Goal: Transaction & Acquisition: Book appointment/travel/reservation

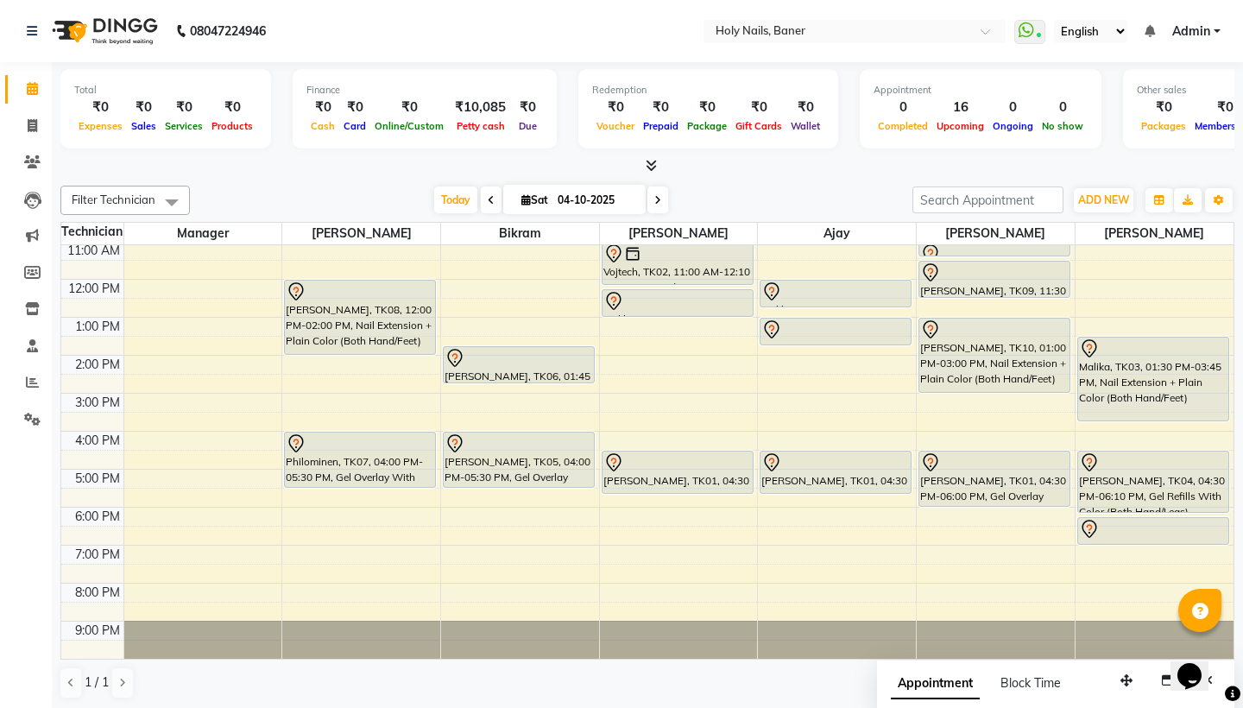
scroll to position [117, 0]
click at [292, 555] on div "8:00 AM 9:00 AM 10:00 AM 11:00 AM 12:00 PM 1:00 PM 2:00 PM 3:00 PM 4:00 PM 5:00…" at bounding box center [647, 393] width 1172 height 531
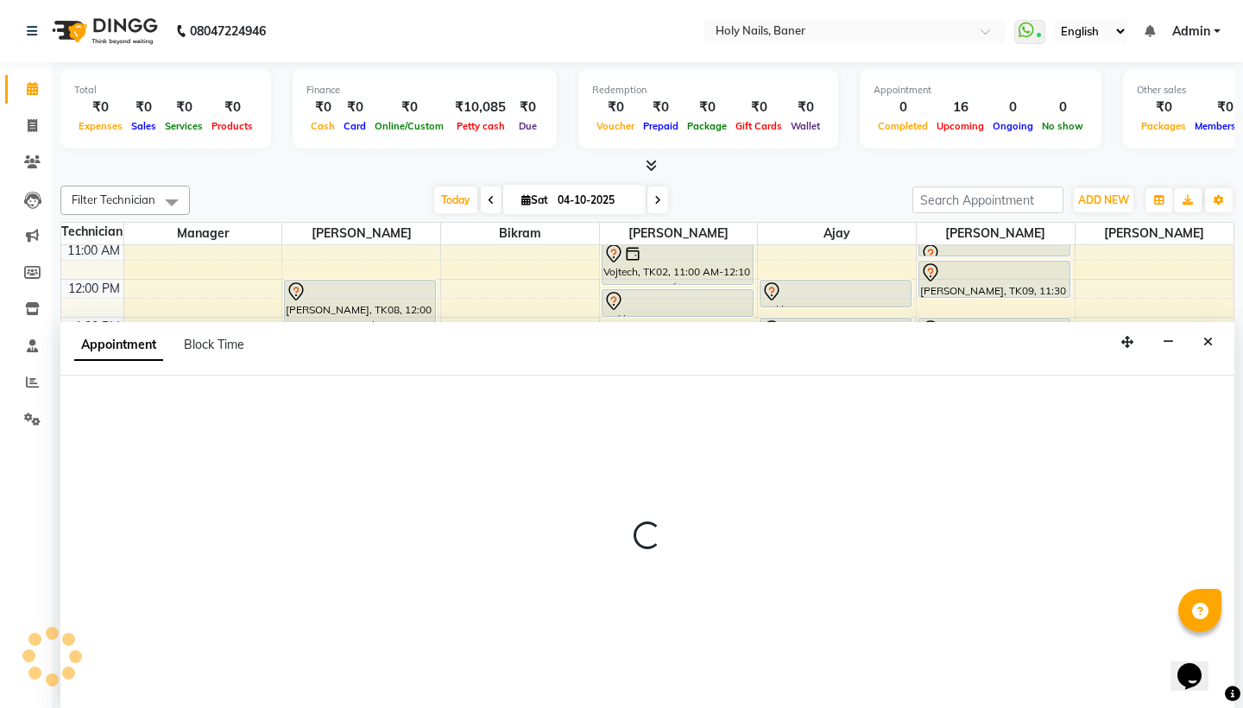
scroll to position [1, 0]
select select "66405"
select select "1140"
select select "tentative"
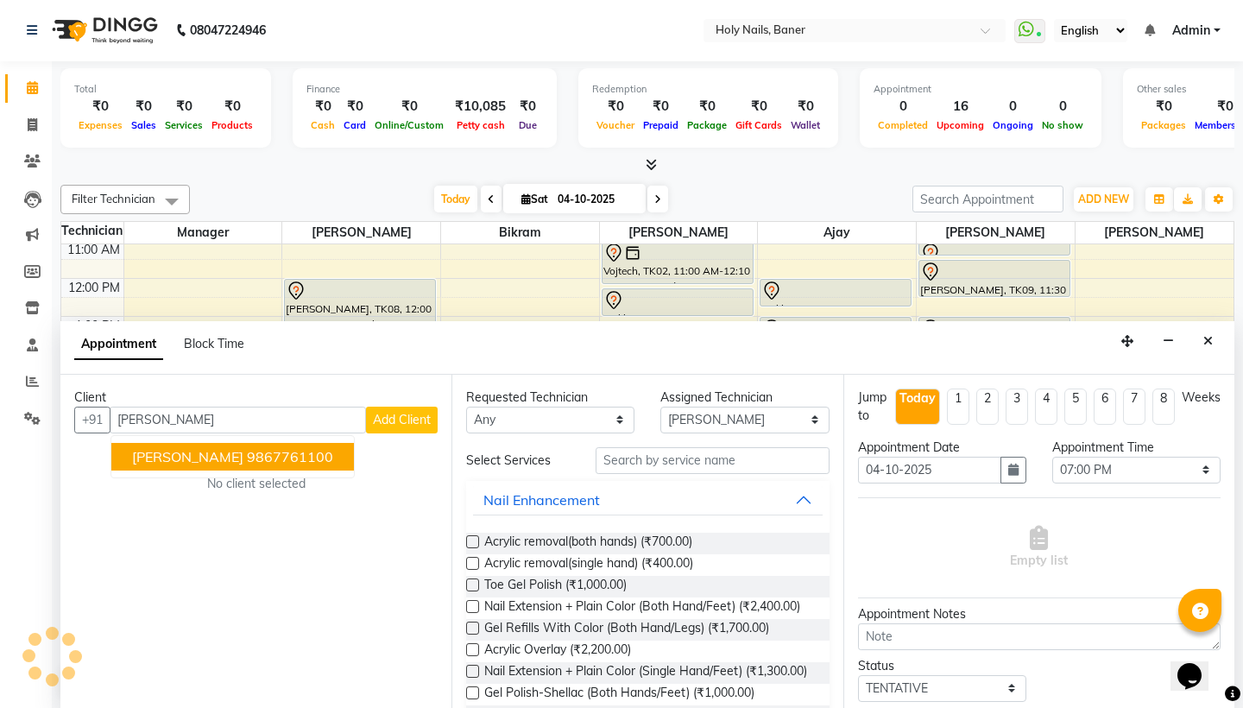
type input "9867761100"
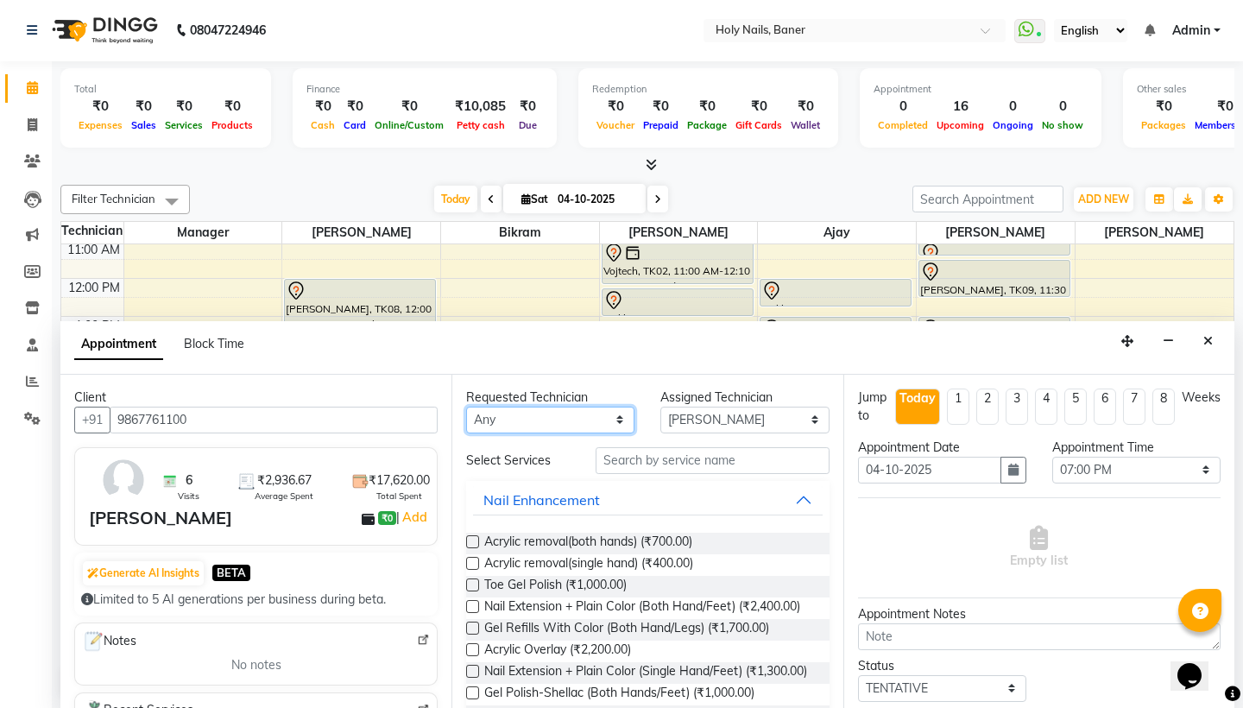
select select "58118"
click at [671, 466] on input "text" at bounding box center [712, 460] width 233 height 27
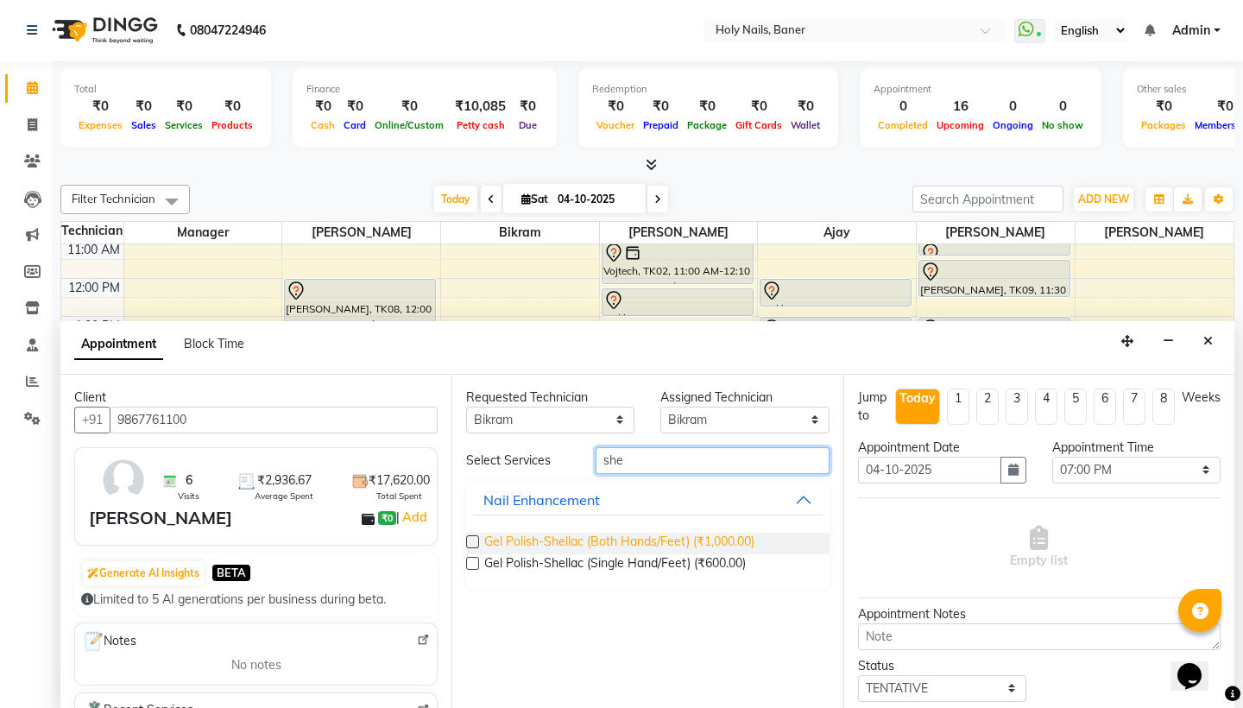
type input "she"
click at [731, 542] on span "Gel Polish-Shellac (Both Hands/Feet) (₹1,000.00)" at bounding box center [619, 544] width 270 height 22
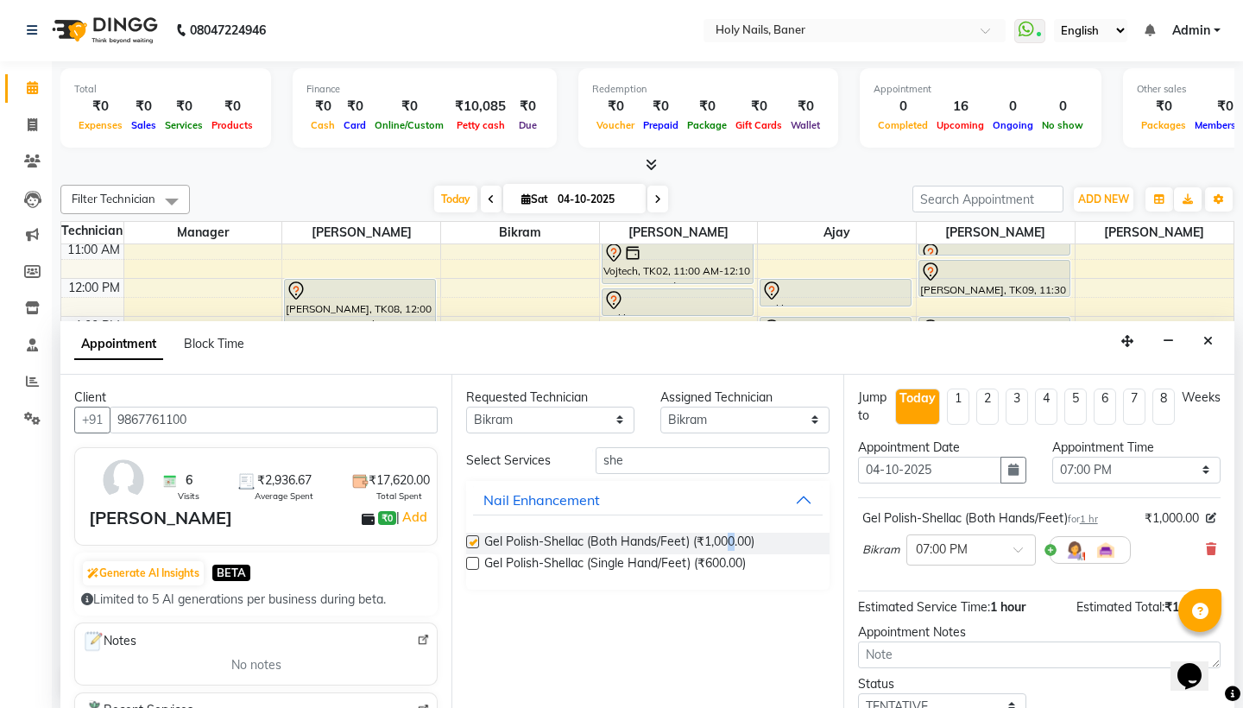
checkbox input "false"
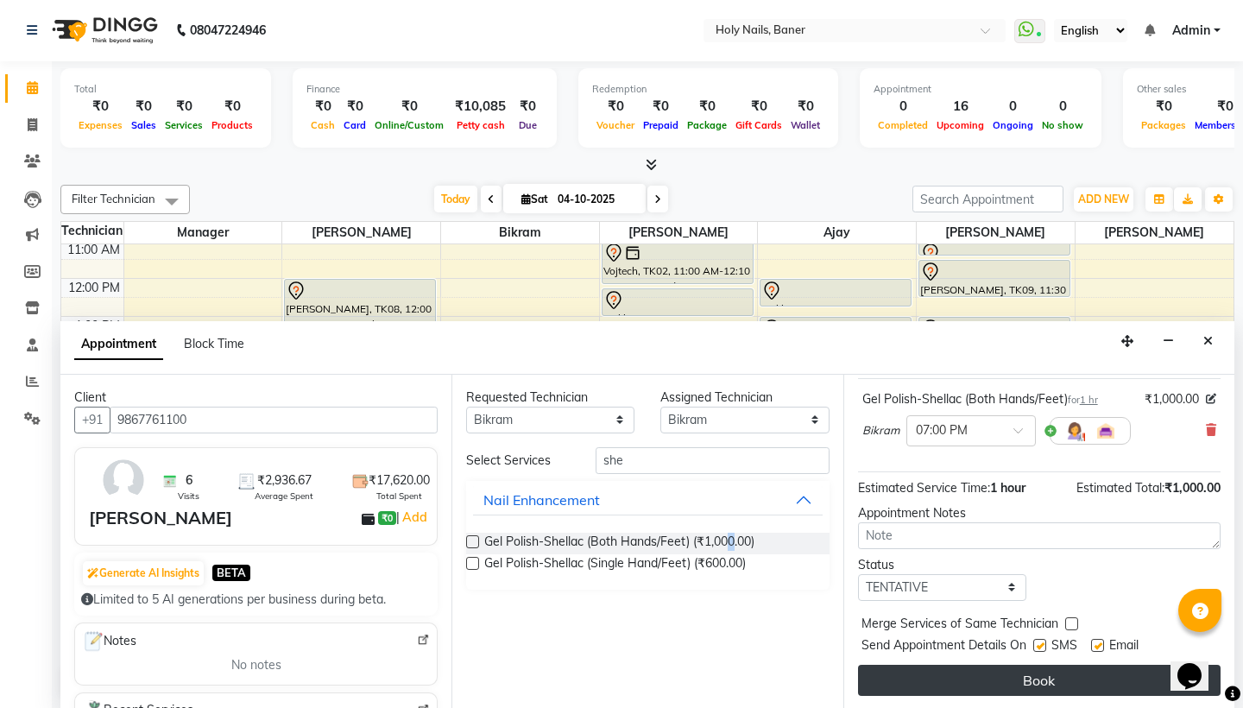
scroll to position [119, 0]
click at [938, 676] on button "Book" at bounding box center [1039, 680] width 363 height 31
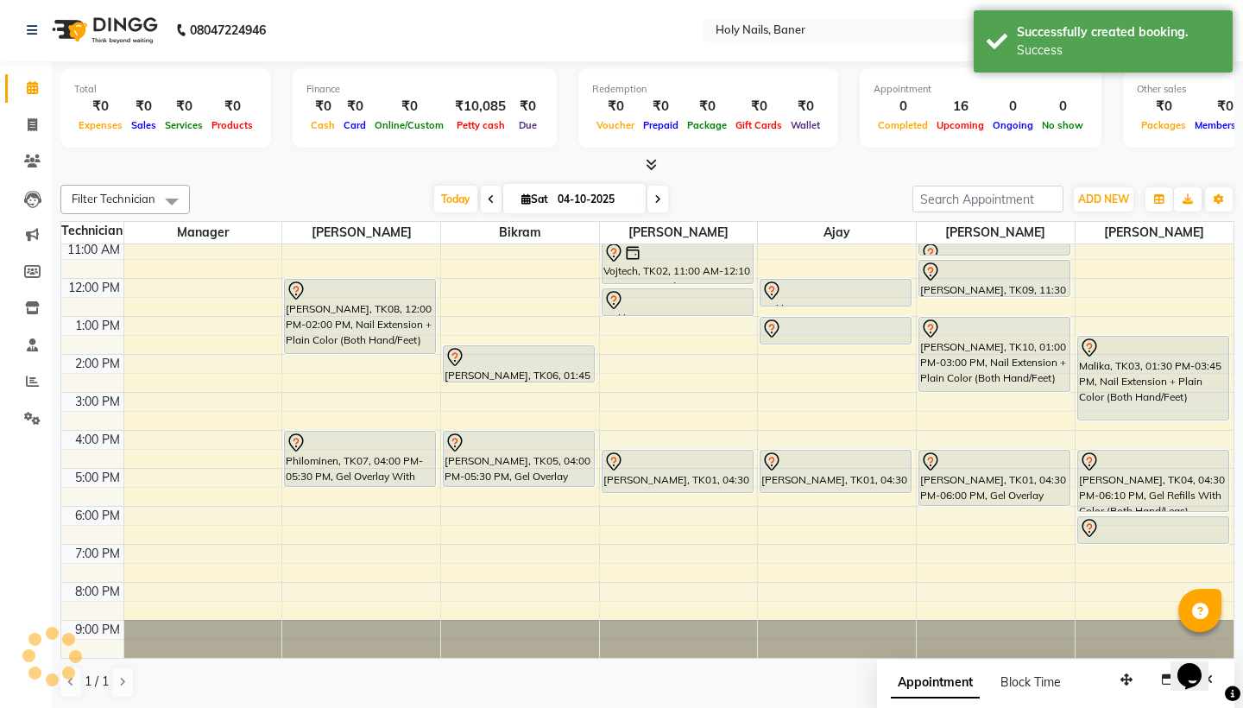
scroll to position [0, 0]
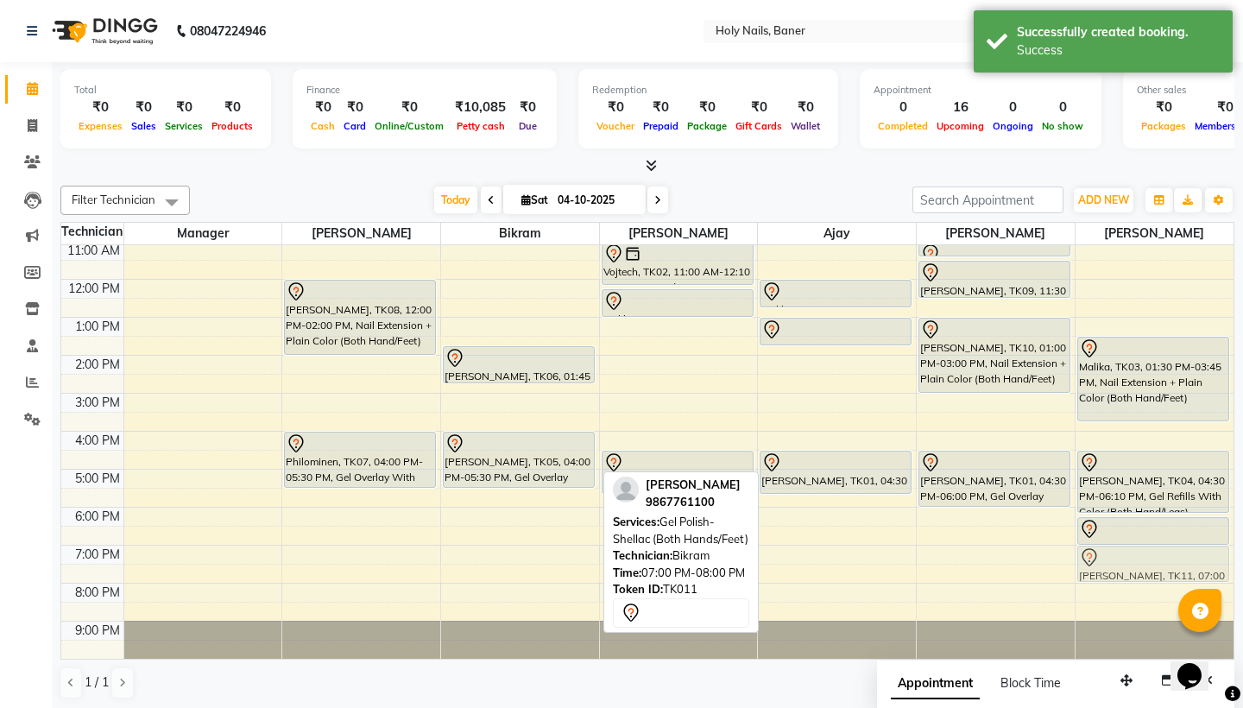
drag, startPoint x: 500, startPoint y: 571, endPoint x: 1105, endPoint y: 577, distance: 605.2
click at [1105, 577] on tr "[PERSON_NAME], TK08, 12:00 PM-02:00 PM, Nail Extension + Plain Color (Both Hand…" at bounding box center [647, 393] width 1172 height 531
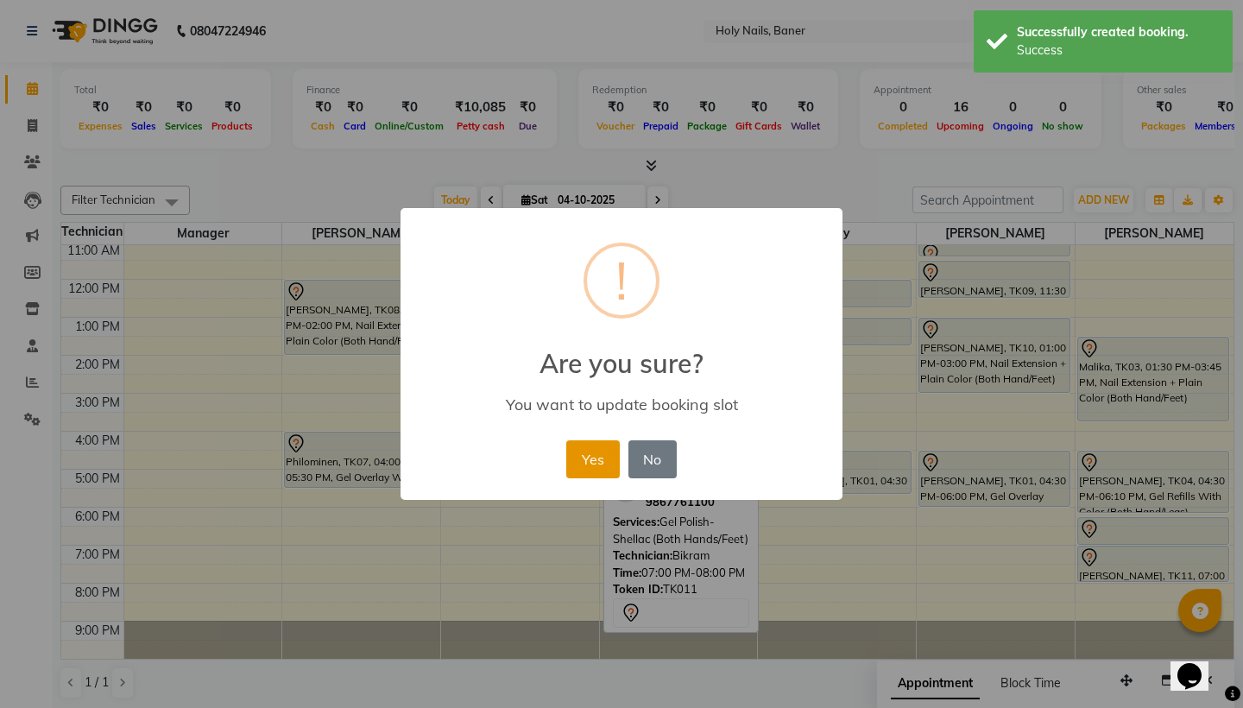
click at [593, 459] on button "Yes" at bounding box center [592, 459] width 53 height 38
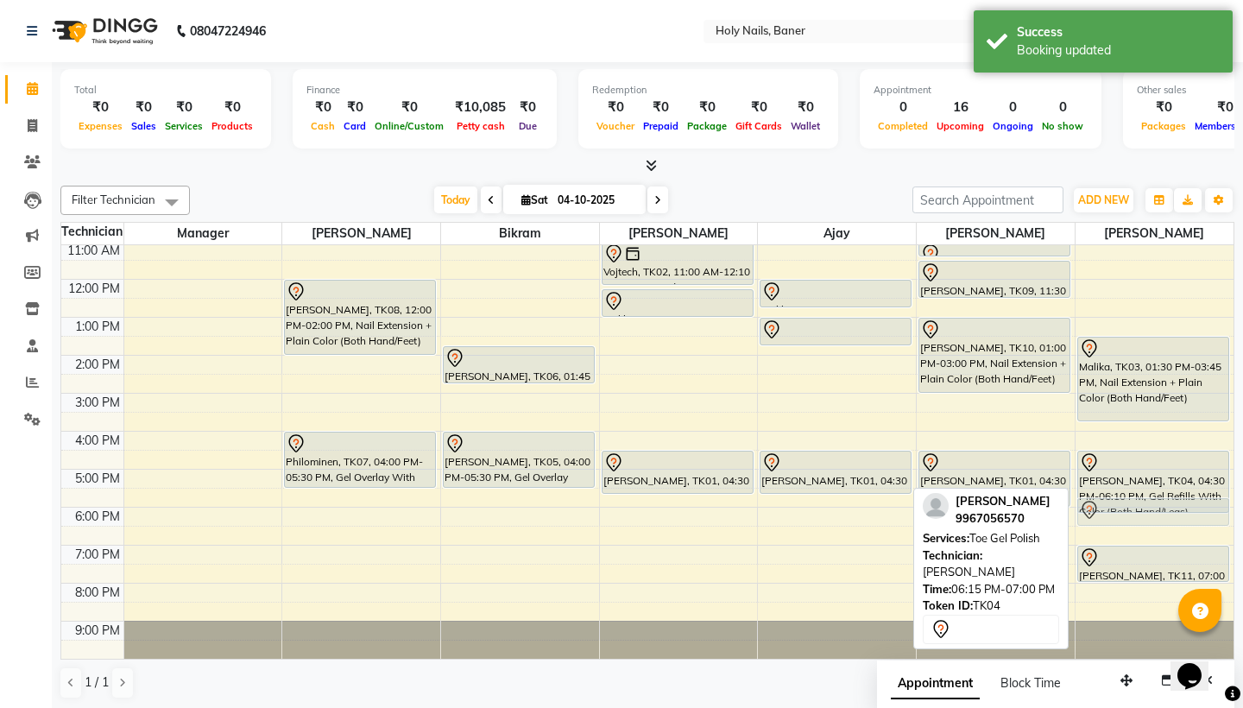
drag, startPoint x: 1130, startPoint y: 520, endPoint x: 1136, endPoint y: 495, distance: 25.8
click at [1136, 128] on div "Malika, TK03, 01:30 PM-03:45 PM, Nail Extension + Plain Color (Both Hand/Feet) …" at bounding box center [1153, 128] width 153 height 0
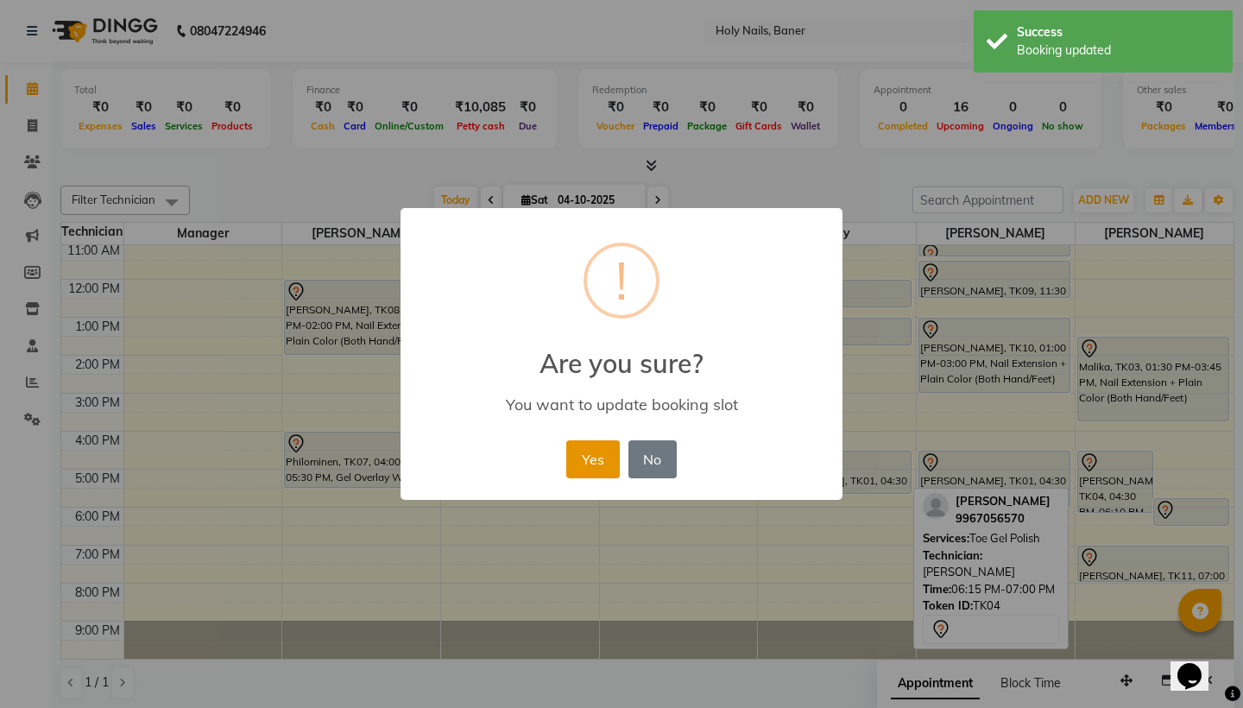
click at [595, 457] on button "Yes" at bounding box center [592, 459] width 53 height 38
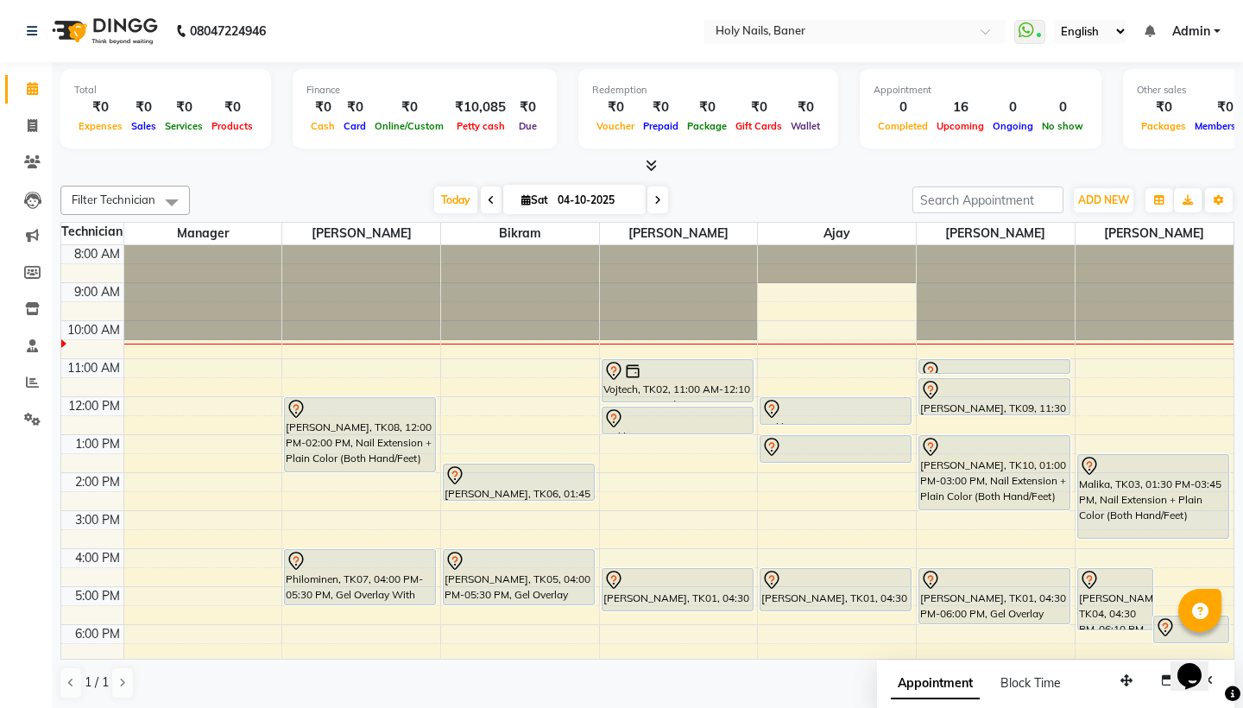
click at [460, 391] on div "8:00 AM 9:00 AM 10:00 AM 11:00 AM 12:00 PM 1:00 PM 2:00 PM 3:00 PM 4:00 PM 5:00…" at bounding box center [647, 510] width 1172 height 531
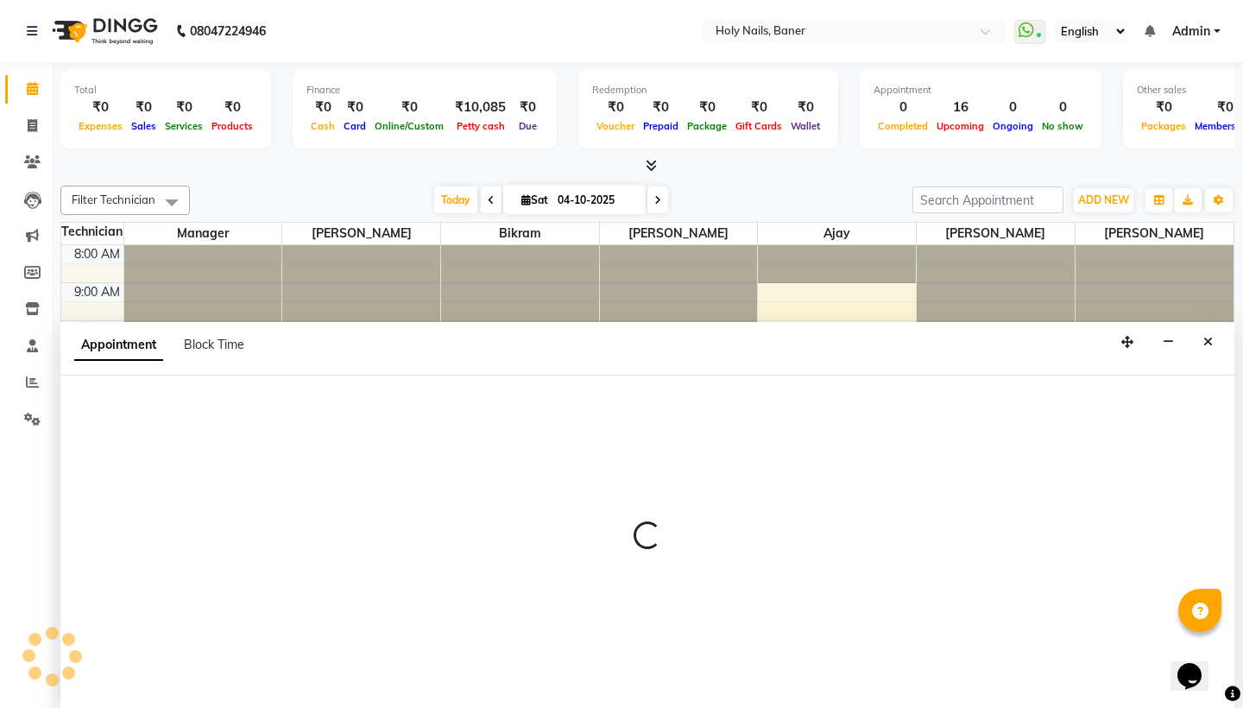
scroll to position [1, 0]
select select "58118"
select select "690"
select select "tentative"
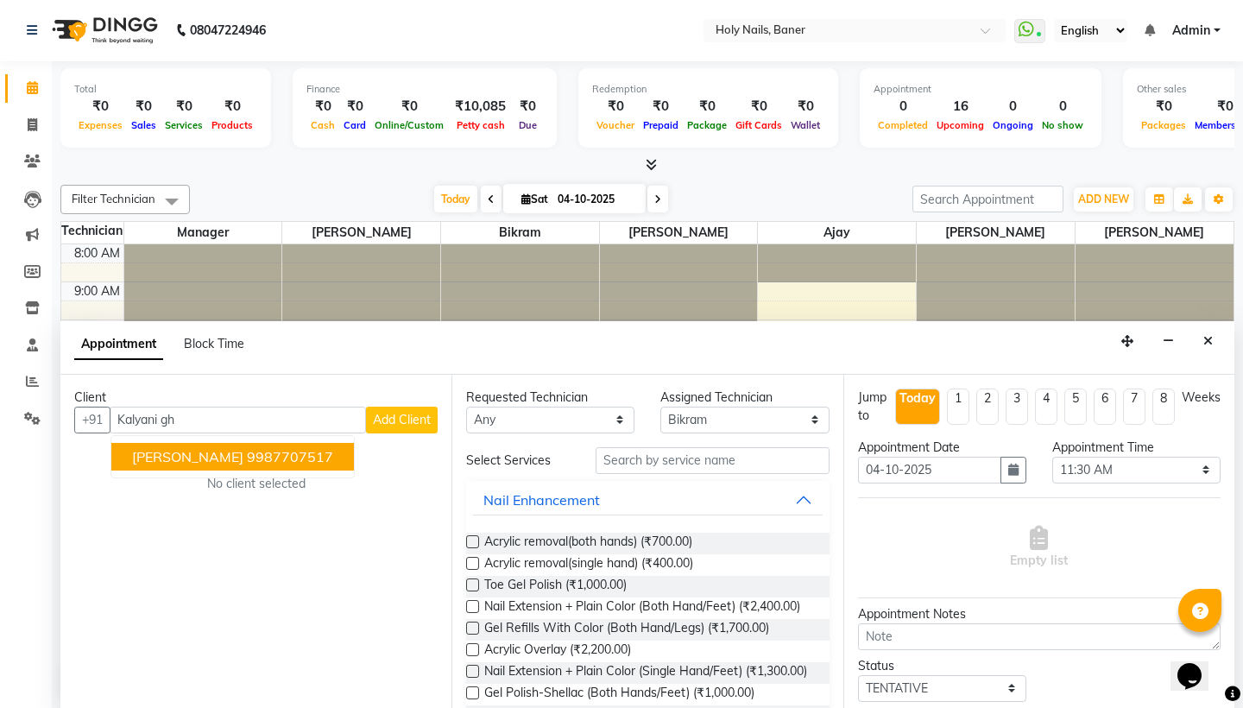
type input "9987707517"
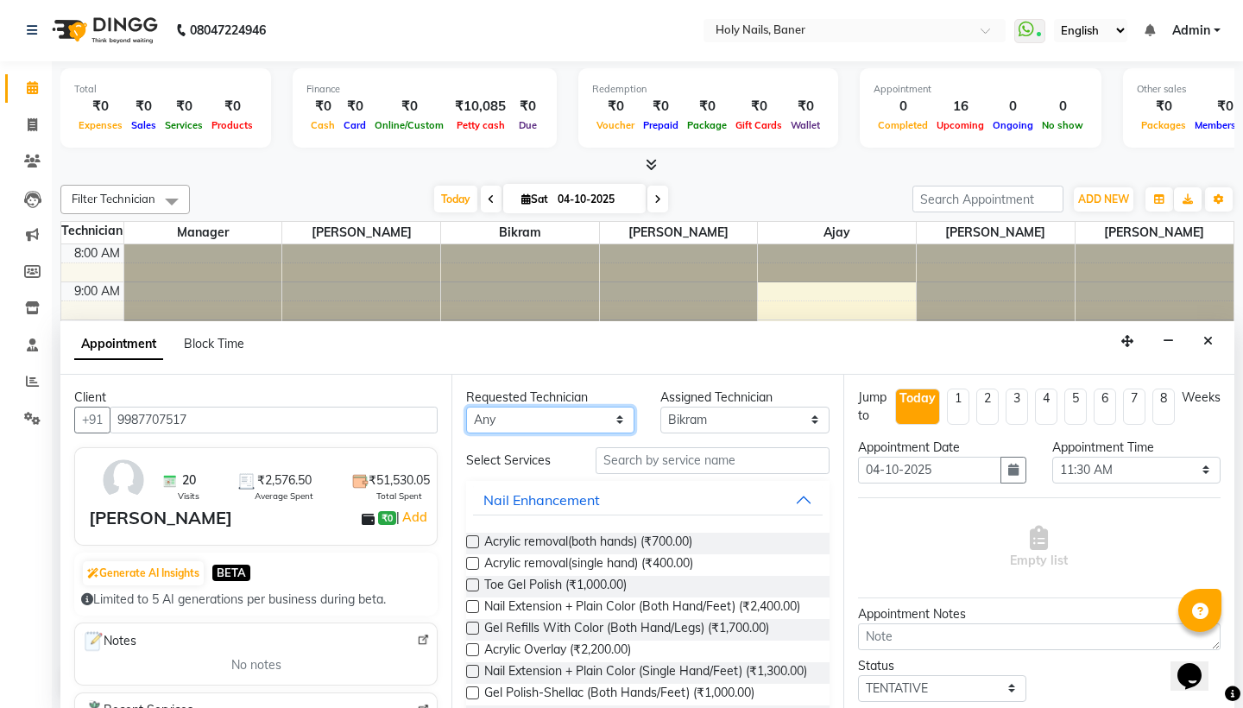
select select "58118"
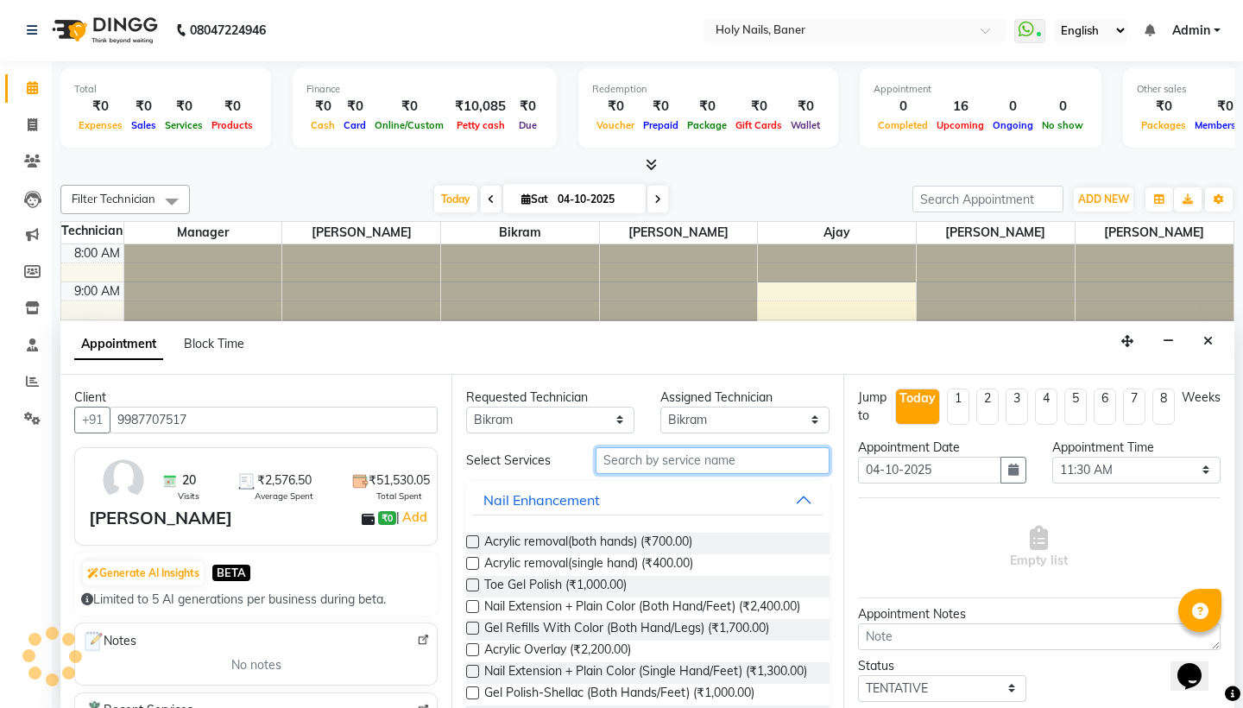
click at [667, 455] on input "text" at bounding box center [712, 460] width 233 height 27
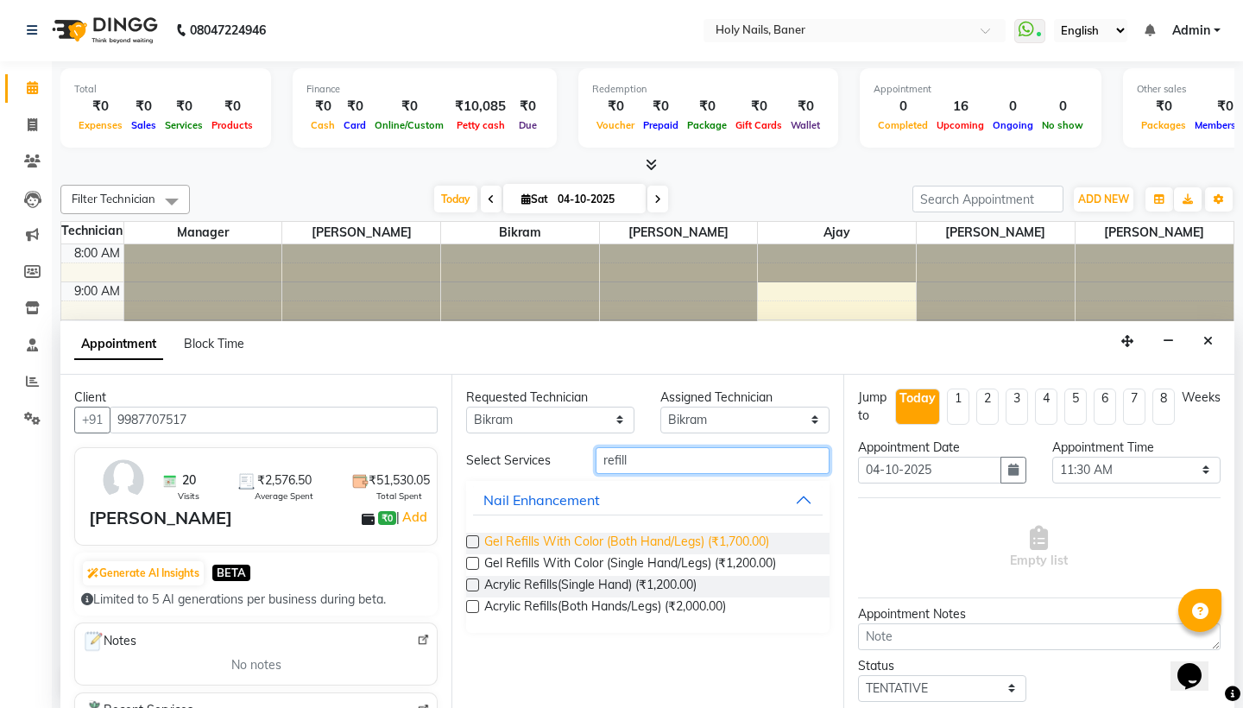
type input "refill"
click at [725, 545] on span "Gel Refills With Color (Both Hand/Legs) (₹1,700.00)" at bounding box center [626, 544] width 285 height 22
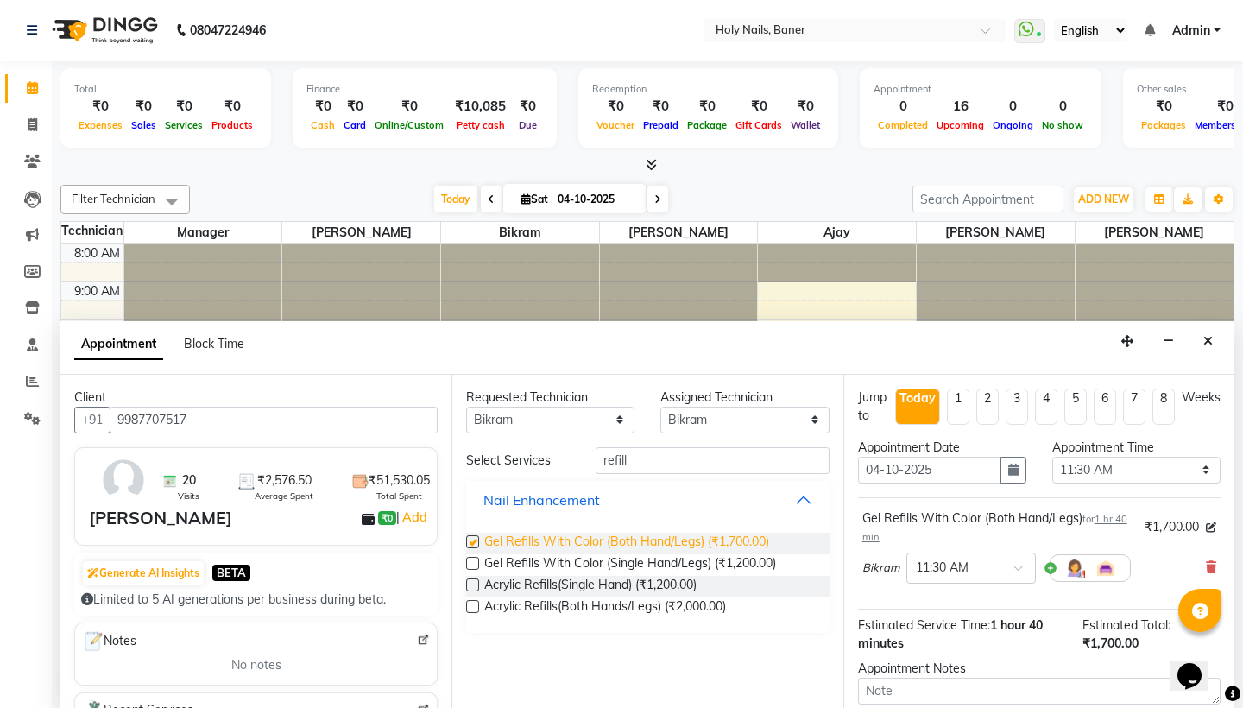
checkbox input "false"
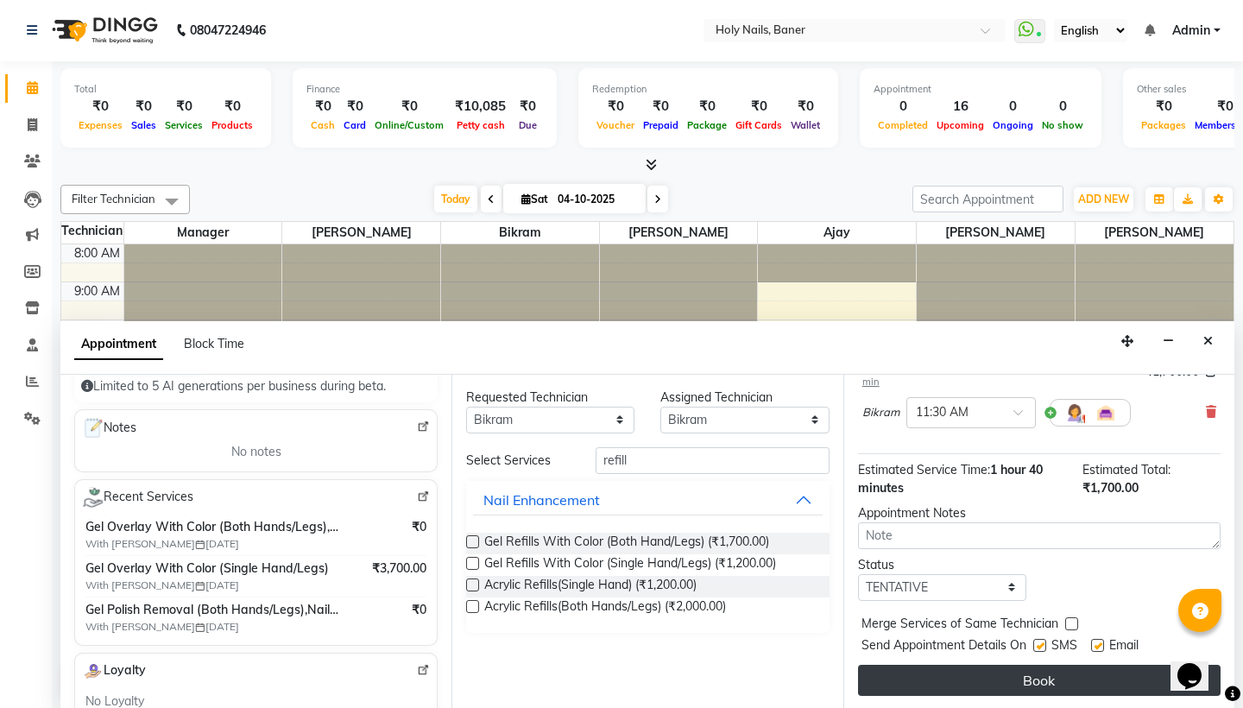
scroll to position [155, 0]
click at [1048, 675] on button "Book" at bounding box center [1039, 680] width 363 height 31
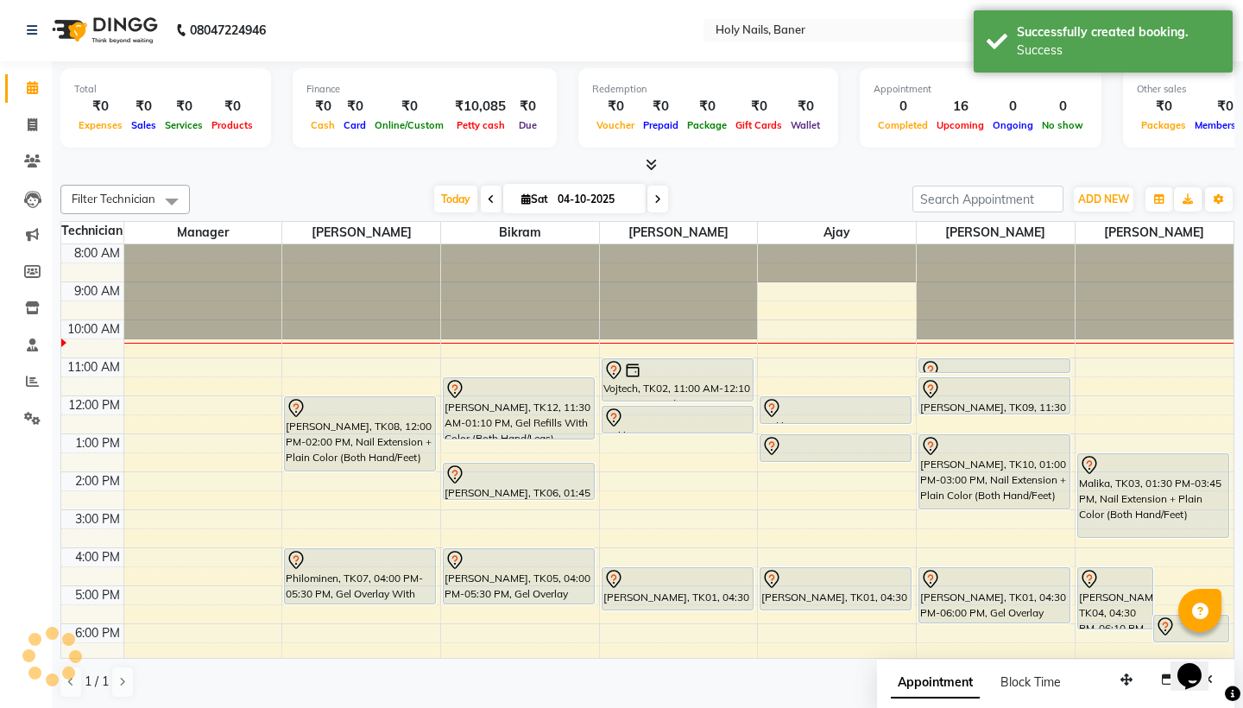
scroll to position [0, 0]
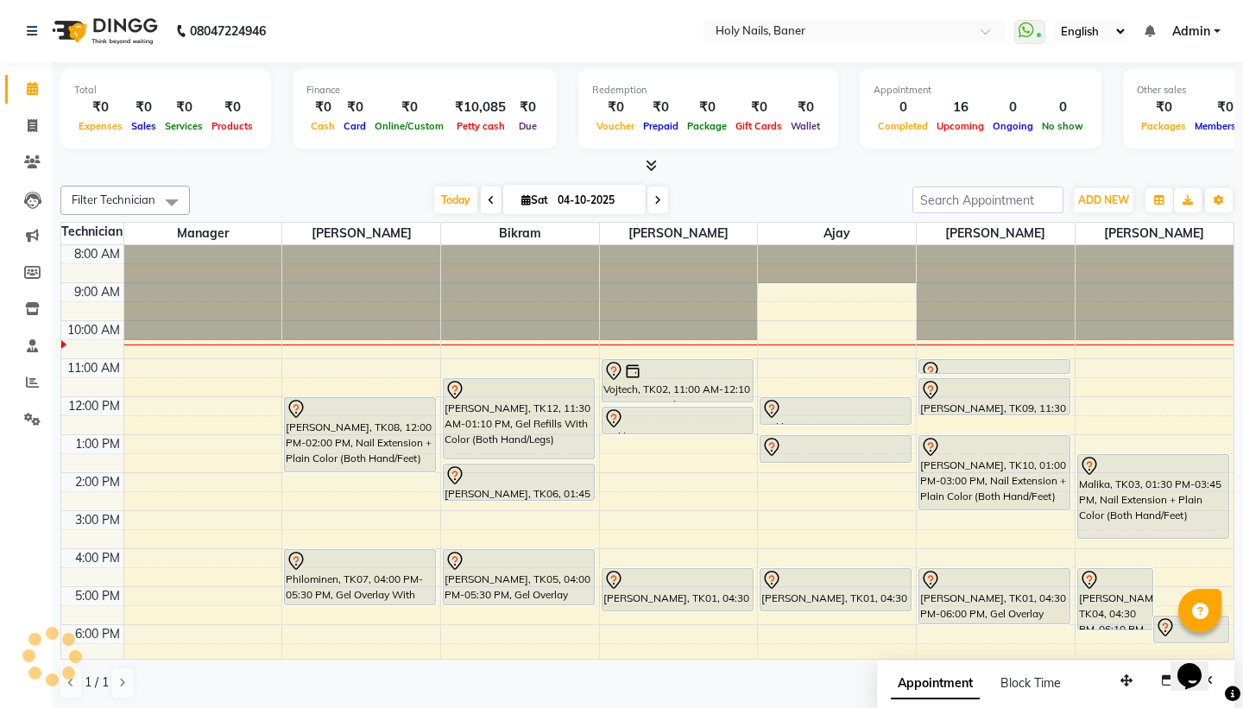
drag, startPoint x: 525, startPoint y: 437, endPoint x: 516, endPoint y: 458, distance: 22.4
click at [516, 458] on div "[PERSON_NAME], TK12, 11:30 AM-01:10 PM, Gel Refills With Color (Both Hand/Legs)…" at bounding box center [520, 510] width 158 height 531
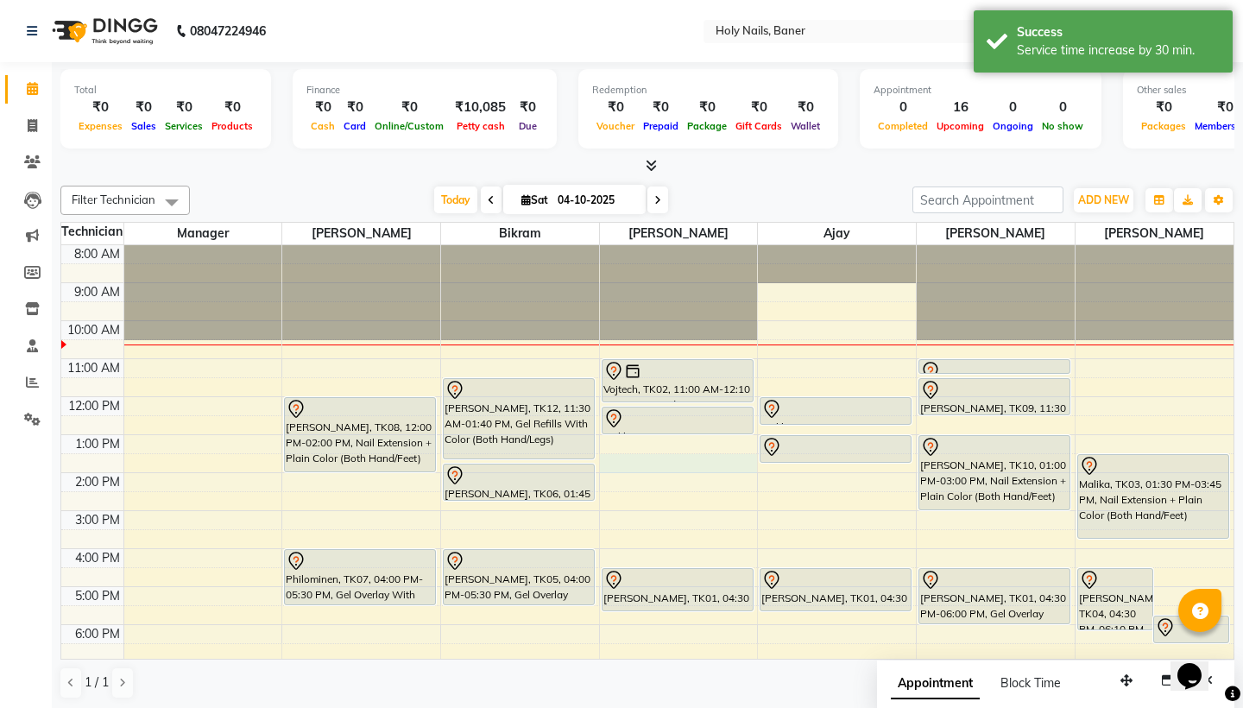
click at [614, 459] on div "8:00 AM 9:00 AM 10:00 AM 11:00 AM 12:00 PM 1:00 PM 2:00 PM 3:00 PM 4:00 PM 5:00…" at bounding box center [647, 510] width 1172 height 531
select select "36616"
select select "810"
select select "tentative"
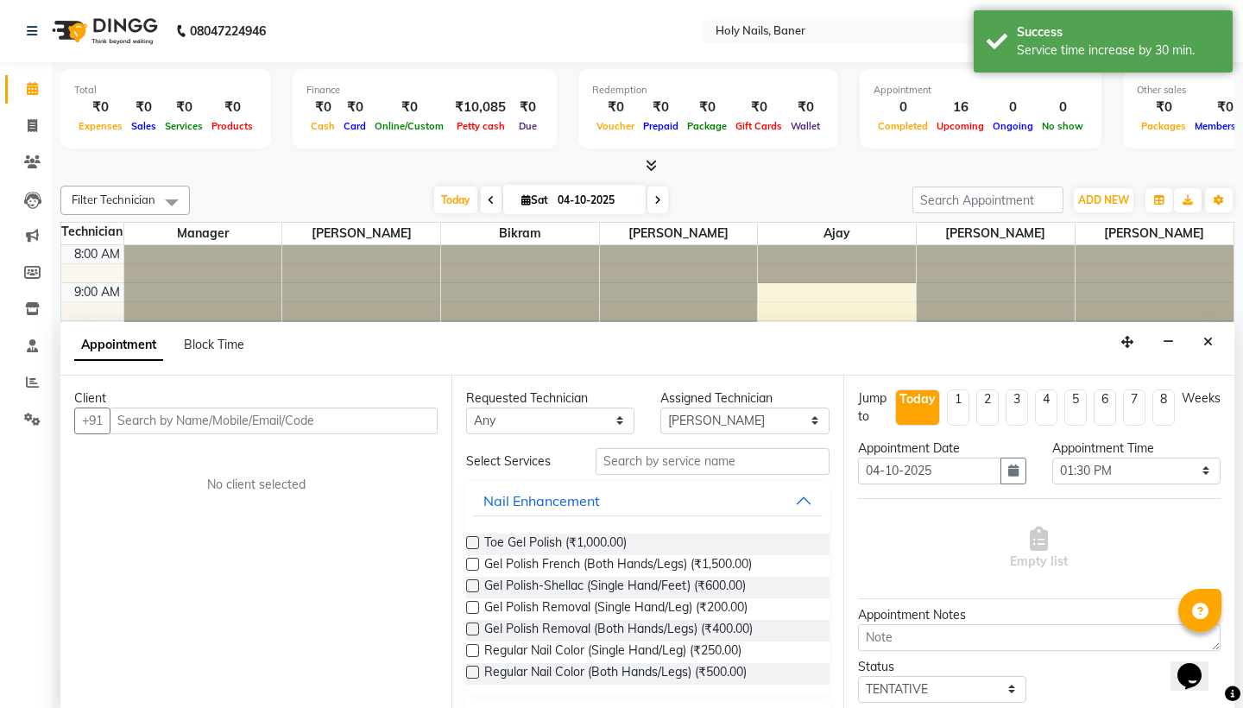
scroll to position [1, 0]
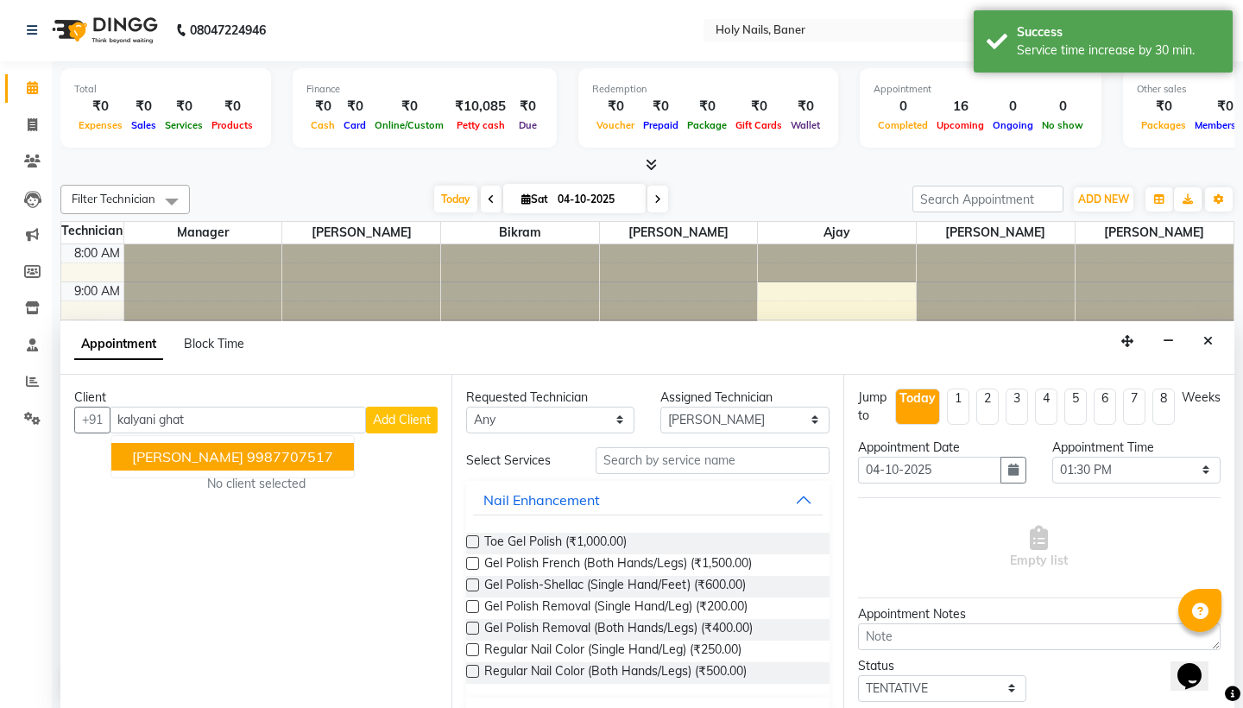
click at [247, 448] on ngb-highlight "9987707517" at bounding box center [290, 456] width 86 height 17
type input "9987707517"
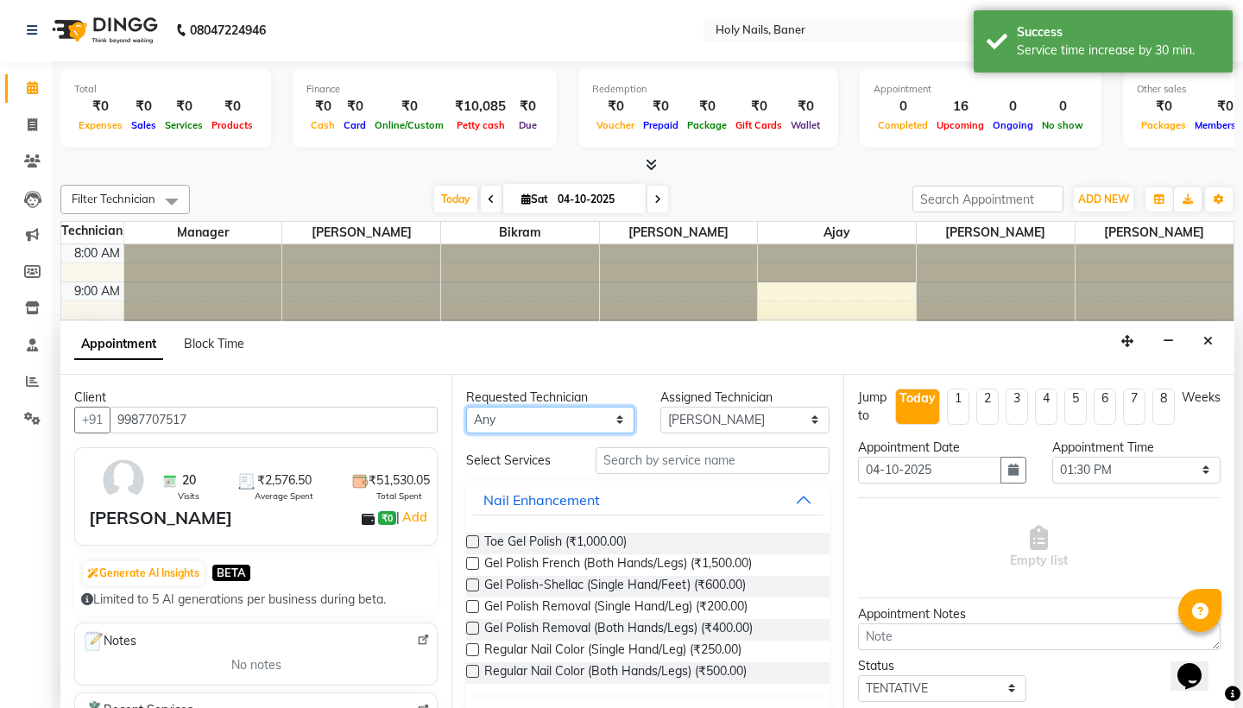
select select "36616"
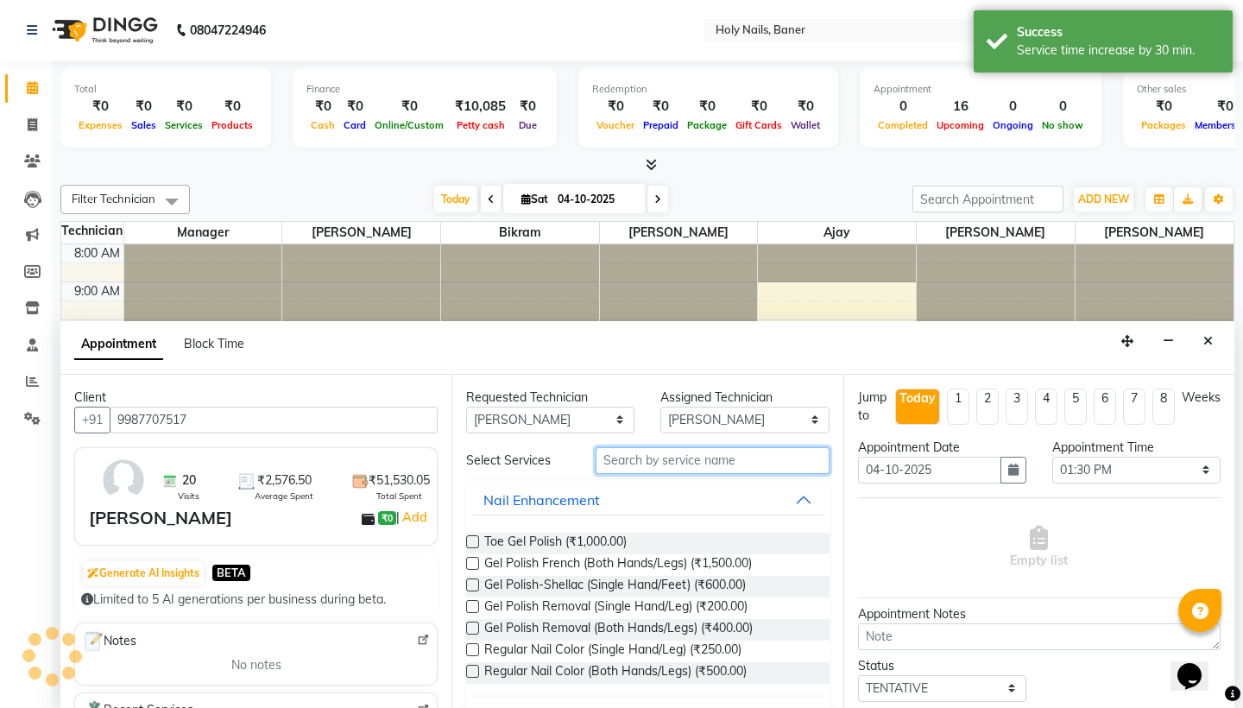
click at [642, 458] on input "text" at bounding box center [712, 460] width 233 height 27
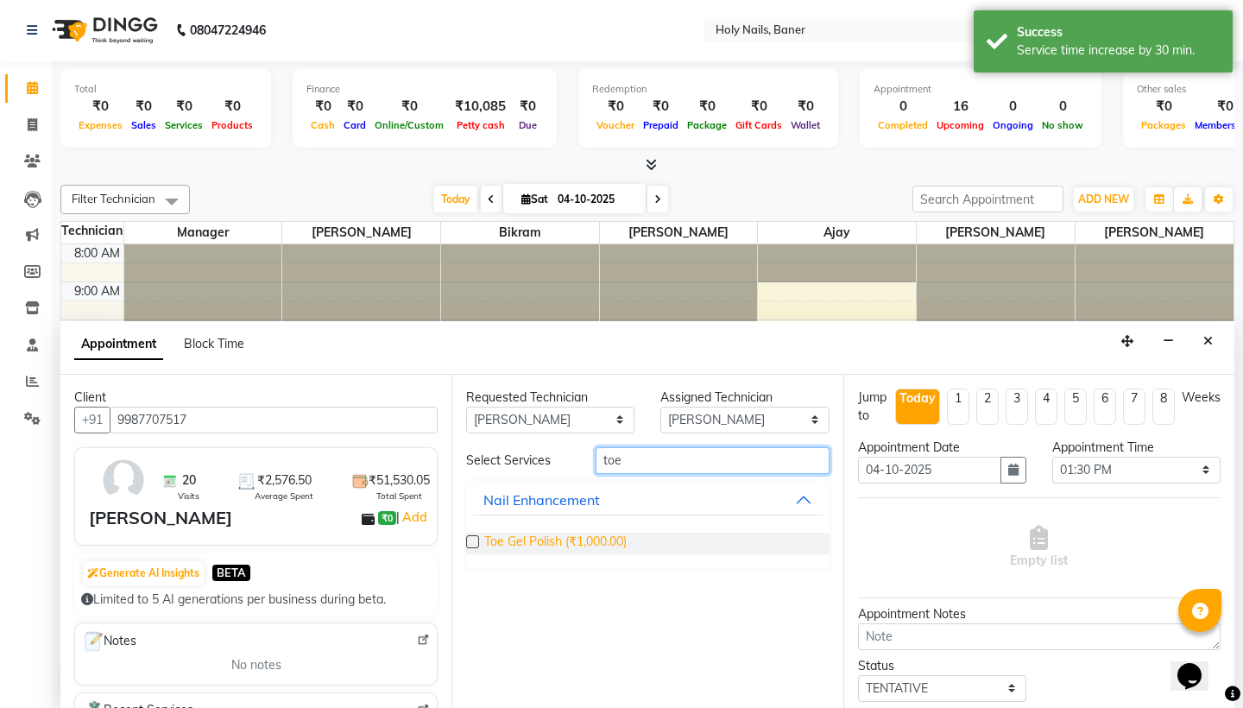
type input "toe"
click at [609, 534] on span "Toe Gel Polish (₹1,000.00)" at bounding box center [555, 544] width 142 height 22
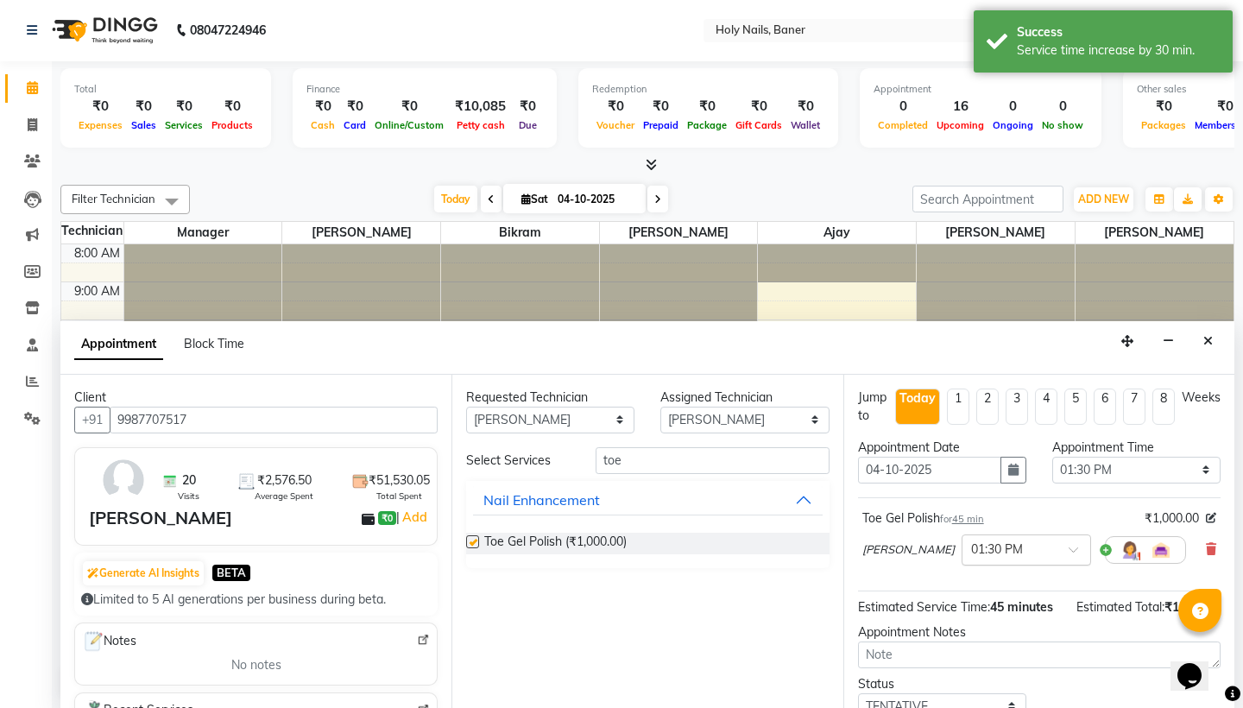
checkbox input "false"
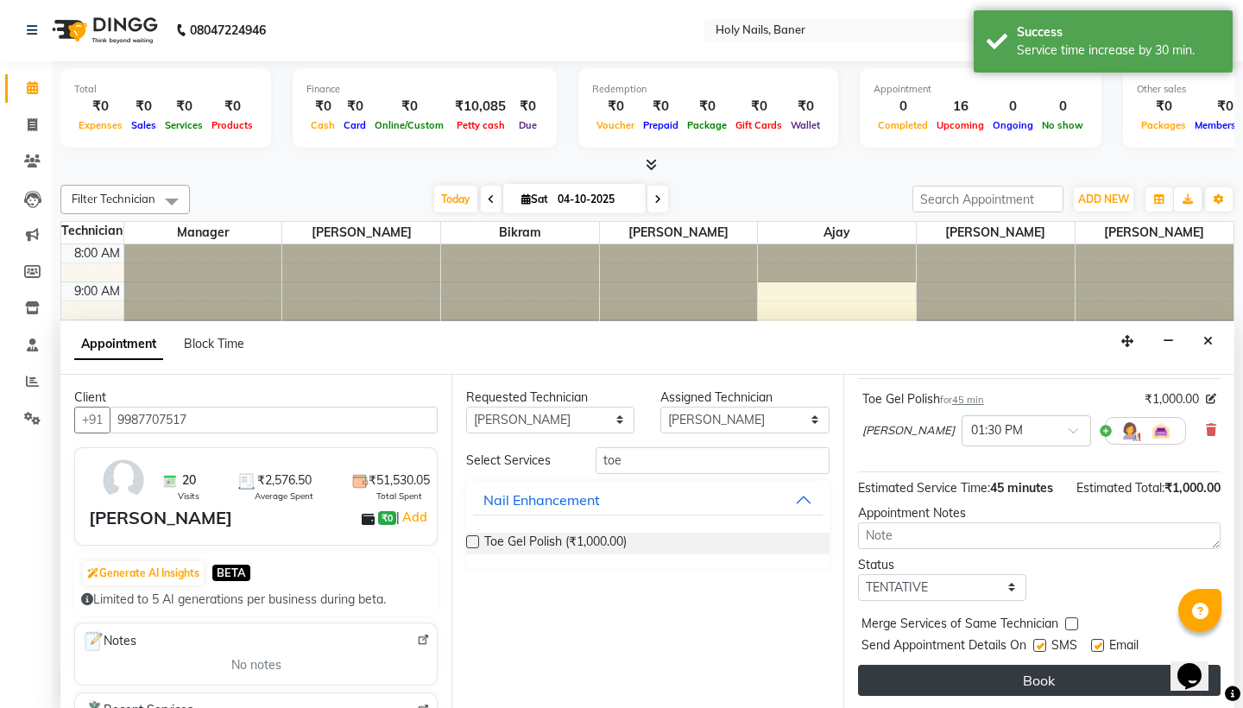
scroll to position [119, 0]
click at [969, 679] on button "Book" at bounding box center [1039, 680] width 363 height 31
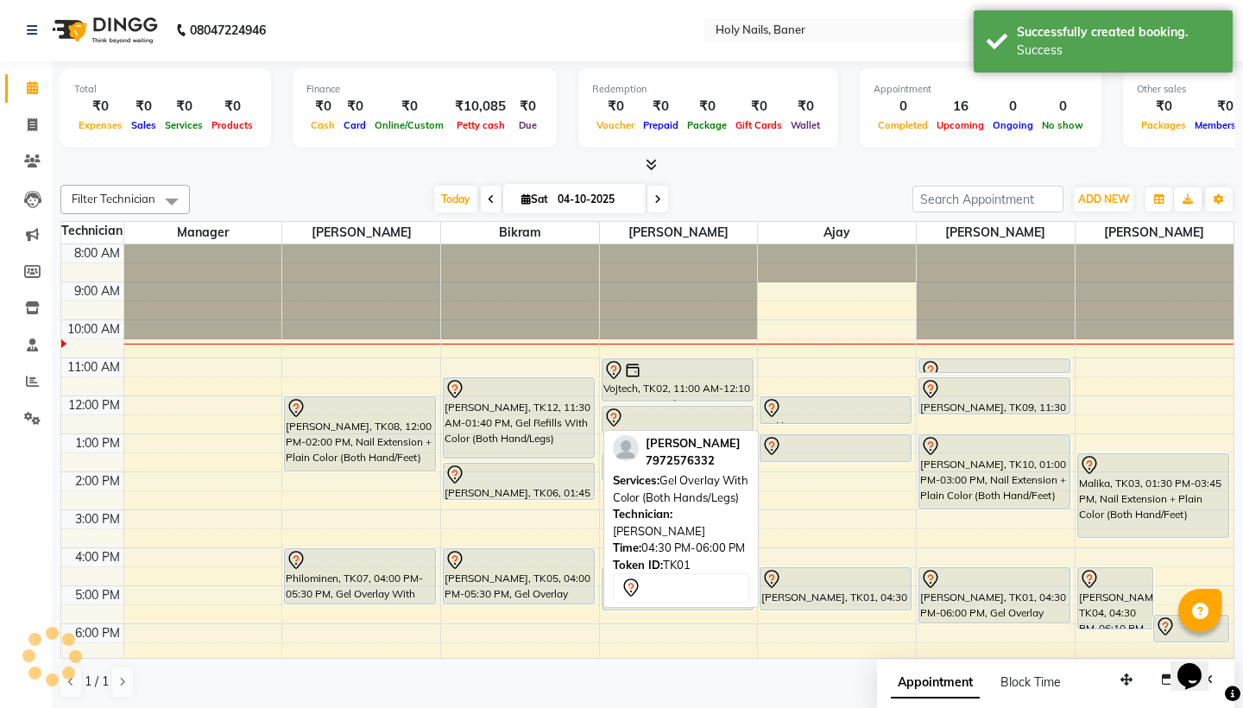
scroll to position [0, 0]
